Goal: Find specific page/section: Find specific page/section

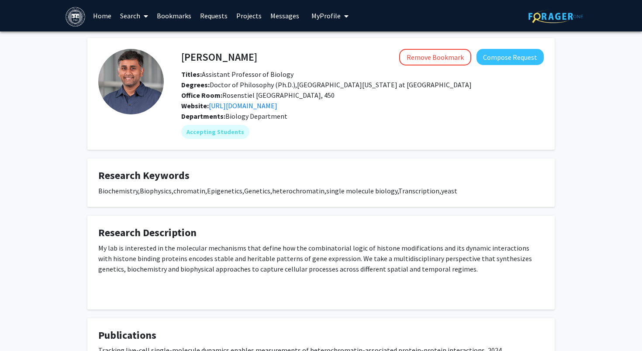
scroll to position [178, 0]
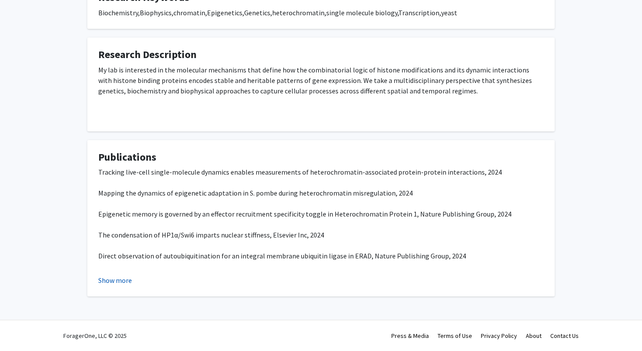
click at [125, 280] on button "Show more" at bounding box center [115, 280] width 34 height 10
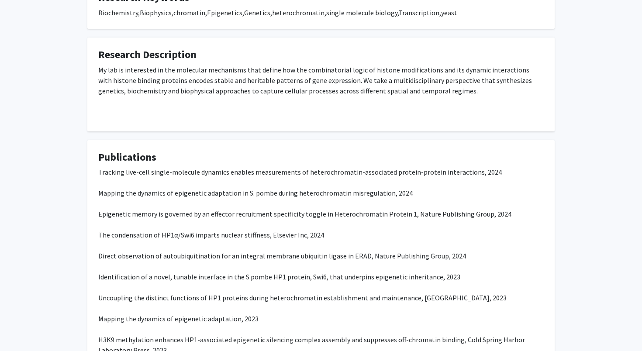
drag, startPoint x: 179, startPoint y: 183, endPoint x: 233, endPoint y: 193, distance: 54.6
click at [232, 192] on p "Tracking live-cell single-molecule dynamics enables measurements of heterochrom…" at bounding box center [321, 324] width 446 height 315
click at [233, 193] on span "Mapping the dynamics of epigenetic adaptation in S. pombe during heterochromati…" at bounding box center [255, 193] width 315 height 9
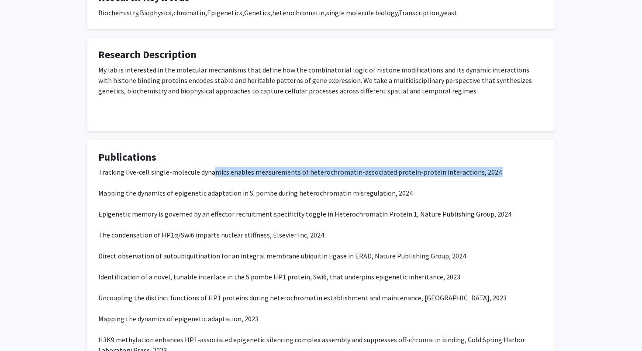
drag, startPoint x: 214, startPoint y: 175, endPoint x: 302, endPoint y: 200, distance: 91.3
click at [297, 198] on p "Tracking live-cell single-molecule dynamics enables measurements of heterochrom…" at bounding box center [321, 324] width 446 height 315
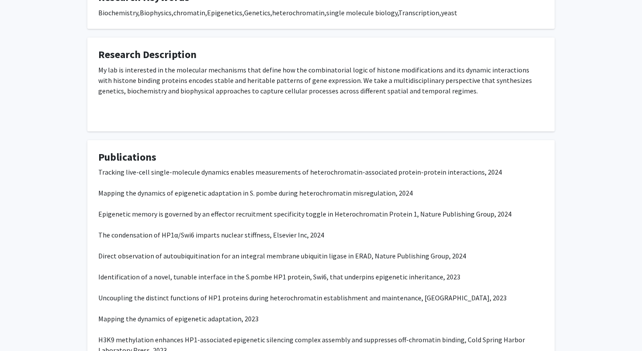
click at [302, 200] on p "Tracking live-cell single-molecule dynamics enables measurements of heterochrom…" at bounding box center [321, 324] width 446 height 315
drag, startPoint x: 238, startPoint y: 193, endPoint x: 343, endPoint y: 210, distance: 106.8
click at [340, 206] on p "Tracking live-cell single-molecule dynamics enables measurements of heterochrom…" at bounding box center [321, 324] width 446 height 315
click at [343, 210] on span "Epigenetic memory is governed by an effector recruitment specificity toggle in …" at bounding box center [304, 214] width 413 height 9
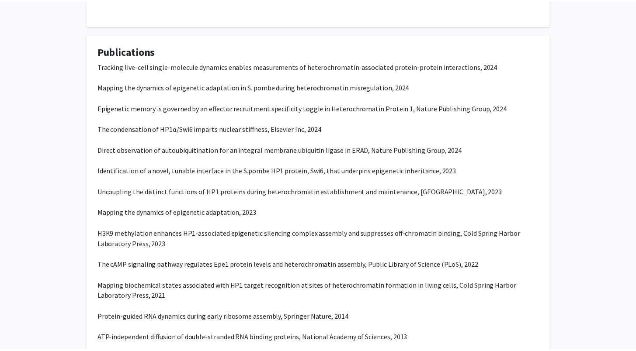
scroll to position [276, 0]
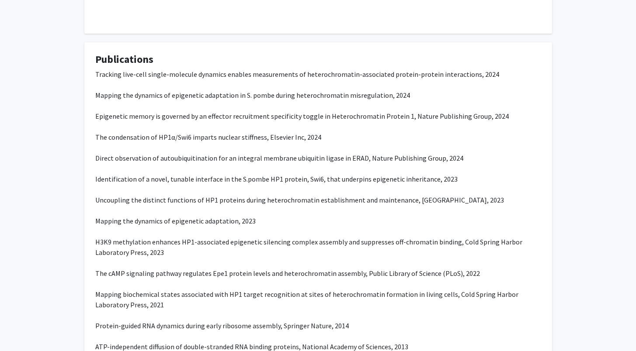
click at [292, 73] on span "Tracking live-cell single-molecule dynamics enables measurements of heterochrom…" at bounding box center [297, 74] width 404 height 9
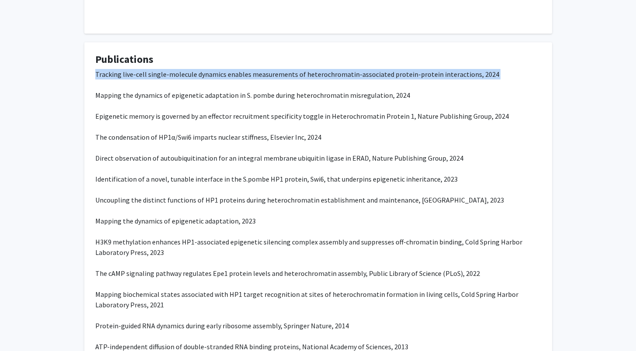
click at [292, 73] on span "Tracking live-cell single-molecule dynamics enables measurements of heterochrom…" at bounding box center [297, 74] width 404 height 9
copy span "Tracking live-cell single-molecule dynamics enables measurements of heterochrom…"
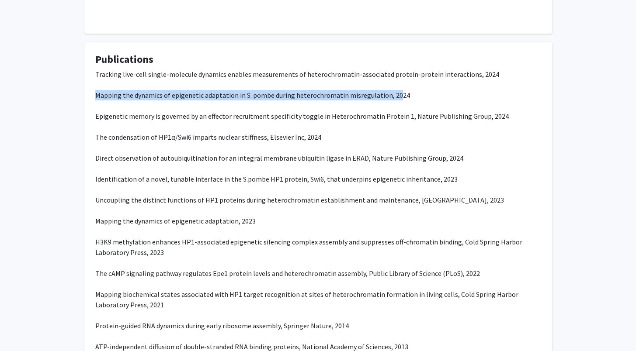
drag, startPoint x: 96, startPoint y: 97, endPoint x: 393, endPoint y: 98, distance: 296.7
click at [393, 98] on span "Mapping the dynamics of epigenetic adaptation in S. pombe during heterochromati…" at bounding box center [252, 95] width 315 height 9
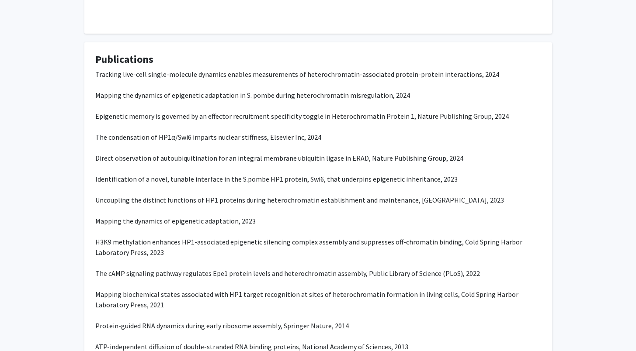
click at [401, 93] on p "Tracking live-cell single-molecule dynamics enables measurements of heterochrom…" at bounding box center [318, 226] width 446 height 315
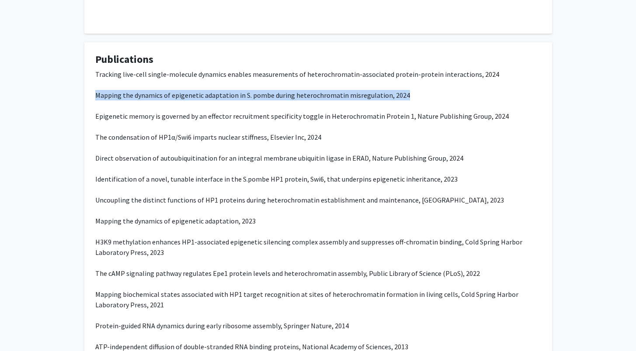
drag, startPoint x: 409, startPoint y: 93, endPoint x: 93, endPoint y: 97, distance: 316.0
click at [93, 97] on fg-card "Publications Tracking live-cell single-molecule dynamics enables measurements o…" at bounding box center [318, 229] width 468 height 374
copy span "Mapping the dynamics of epigenetic adaptation in S. pombe during heterochromati…"
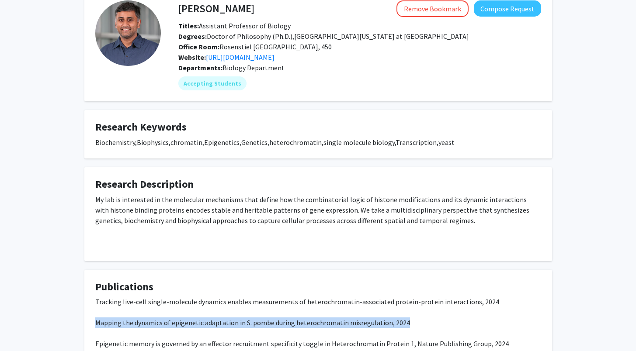
scroll to position [0, 0]
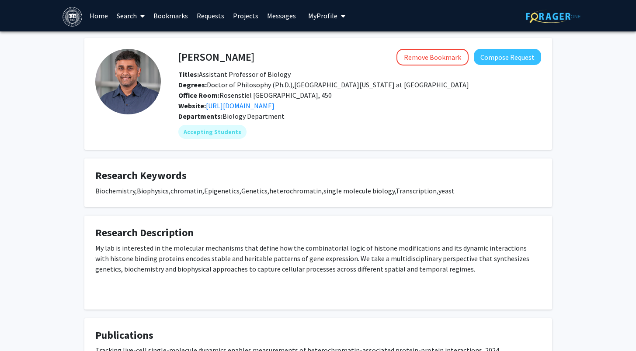
drag, startPoint x: 177, startPoint y: 56, endPoint x: 288, endPoint y: 56, distance: 111.0
click at [288, 56] on div "[PERSON_NAME] Remove Bookmark Compose Request" at bounding box center [360, 57] width 376 height 17
click at [288, 56] on div "Remove Bookmark Compose Request" at bounding box center [397, 57] width 287 height 17
drag, startPoint x: 277, startPoint y: 56, endPoint x: 179, endPoint y: 58, distance: 97.5
click at [179, 58] on div "[PERSON_NAME] Remove Bookmark Compose Request" at bounding box center [360, 57] width 376 height 17
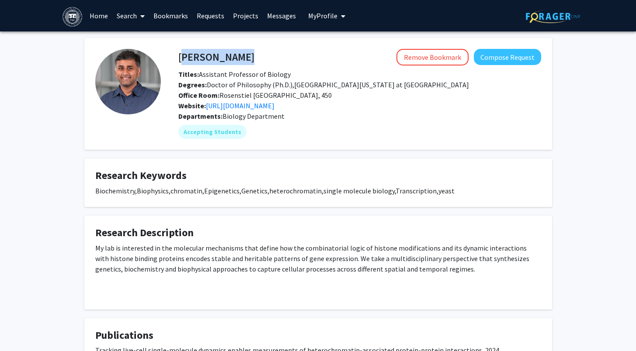
copy h4 "[PERSON_NAME]"
click at [513, 61] on button "Compose Request" at bounding box center [507, 57] width 67 height 16
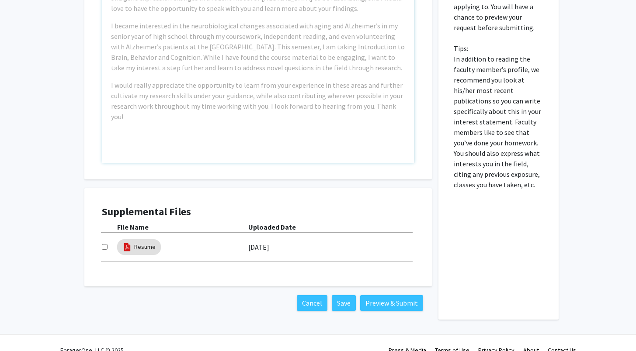
scroll to position [343, 0]
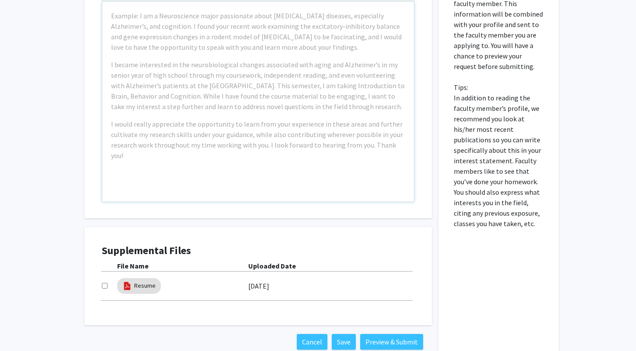
click at [308, 163] on div "Example: I am a Neuroscience major passionate about [MEDICAL_DATA] diseases, es…" at bounding box center [258, 102] width 312 height 200
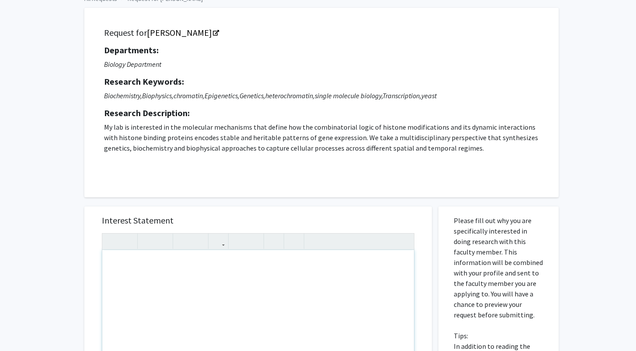
scroll to position [0, 0]
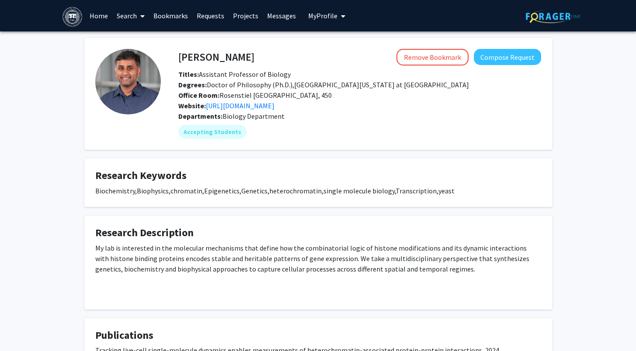
click at [72, 17] on img at bounding box center [72, 17] width 20 height 20
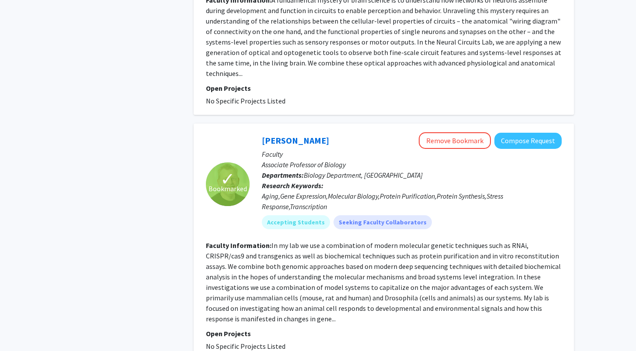
scroll to position [782, 0]
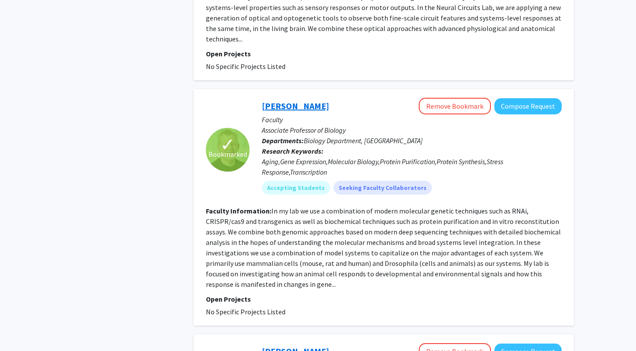
click at [278, 104] on link "[PERSON_NAME]" at bounding box center [295, 106] width 67 height 11
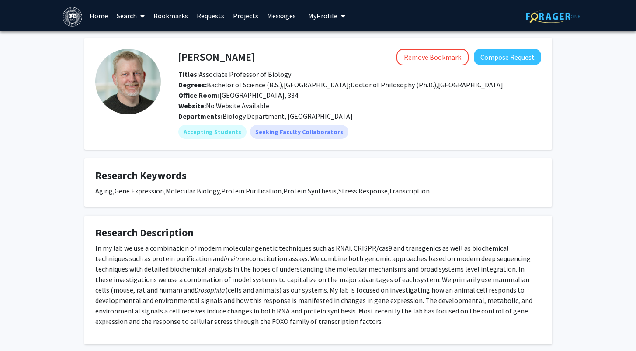
drag, startPoint x: 250, startPoint y: 89, endPoint x: 333, endPoint y: 107, distance: 84.9
click at [331, 105] on div "Titles: Associate Professor of Biology Degrees: Bachelor of Science (B.S.),[GEO…" at bounding box center [360, 90] width 376 height 42
click at [333, 107] on div "Website: No Website Available" at bounding box center [360, 106] width 376 height 10
drag, startPoint x: 342, startPoint y: 111, endPoint x: 313, endPoint y: 104, distance: 29.2
click at [315, 106] on div "[PERSON_NAME] Remove Bookmark Compose Request Titles: Associate Professor of Bi…" at bounding box center [351, 94] width 380 height 90
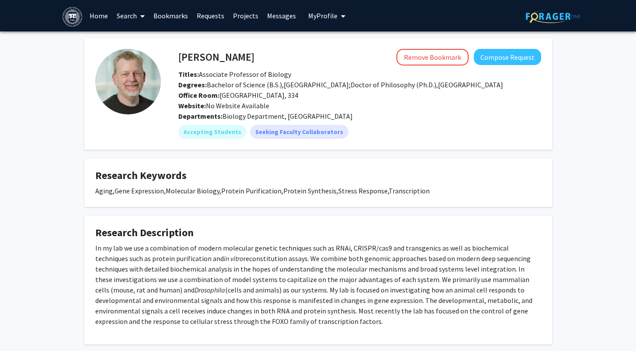
click at [313, 104] on div "Website: No Website Available" at bounding box center [360, 106] width 376 height 10
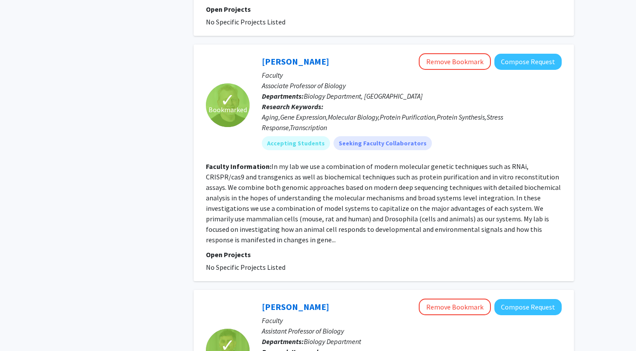
scroll to position [919, 0]
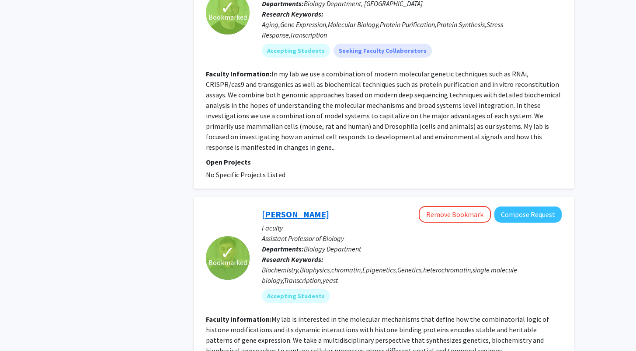
click at [293, 217] on link "[PERSON_NAME]" at bounding box center [295, 214] width 67 height 11
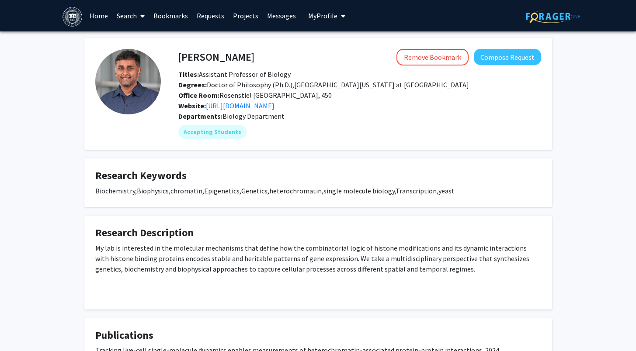
drag, startPoint x: 295, startPoint y: 85, endPoint x: 360, endPoint y: 114, distance: 70.8
click at [360, 113] on div "[PERSON_NAME] Remove Bookmark Compose Request Titles: Assistant Professor of Bi…" at bounding box center [351, 94] width 380 height 90
click at [360, 114] on div "Departments: Biology Department" at bounding box center [359, 116] width 363 height 10
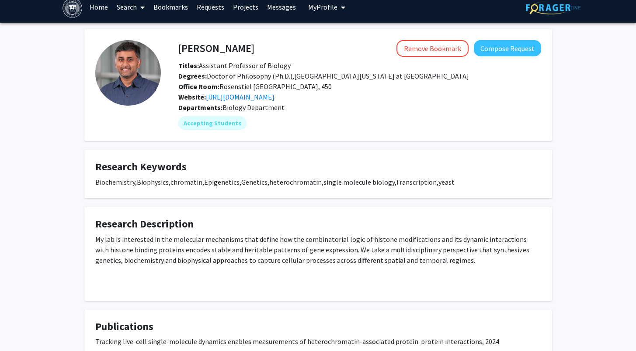
scroll to position [178, 0]
